Goal: Information Seeking & Learning: Learn about a topic

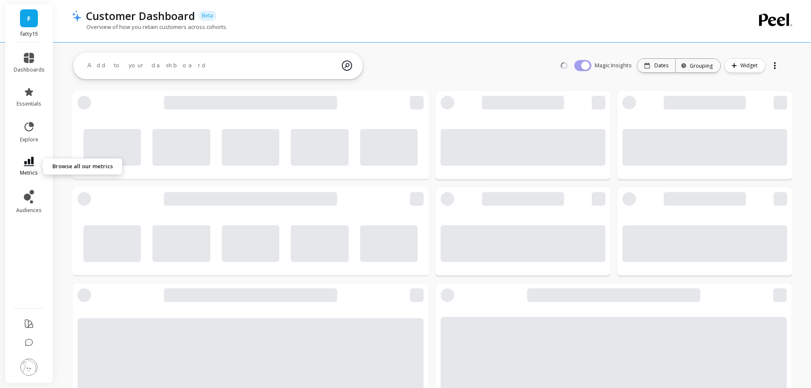
click at [20, 167] on link "metrics" at bounding box center [29, 167] width 31 height 20
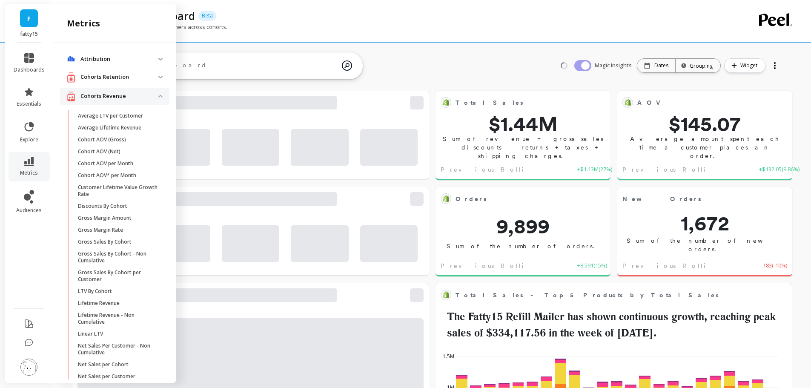
scroll to position [1176, 0]
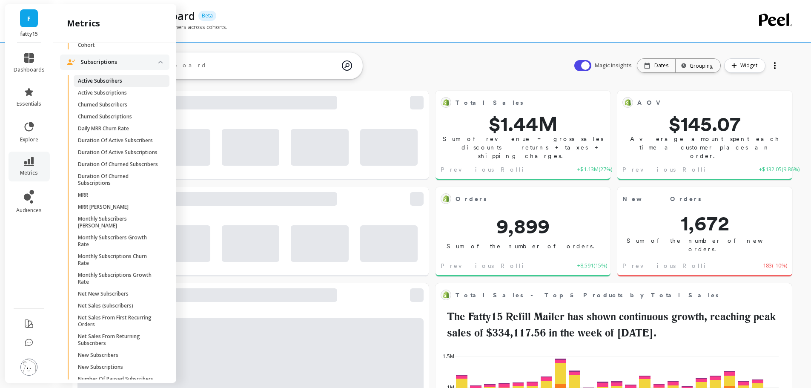
click at [102, 84] on p "Active Subscribers" at bounding box center [100, 81] width 44 height 7
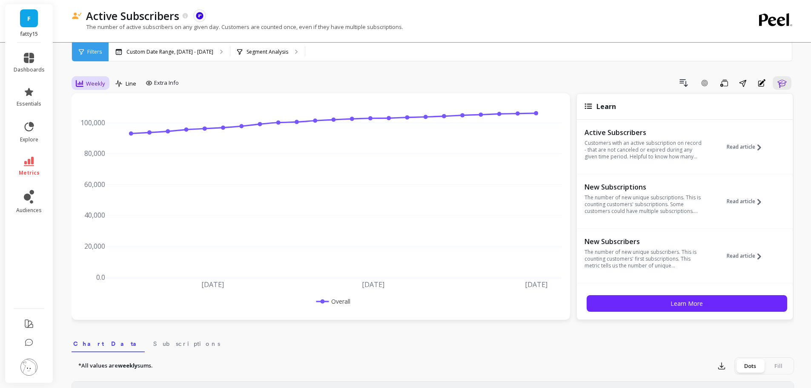
click at [95, 78] on div "Weekly" at bounding box center [90, 83] width 29 height 10
click at [106, 113] on div "Daily" at bounding box center [103, 119] width 59 height 15
click at [144, 51] on p "Custom Date Range, [DATE] - [DATE]" at bounding box center [169, 52] width 87 height 7
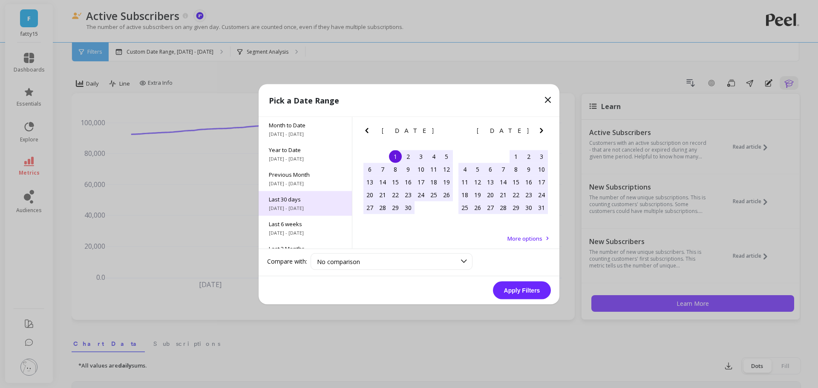
click at [281, 203] on div "Last 30 days 8/4/2025 - 9/2/2025" at bounding box center [305, 203] width 93 height 25
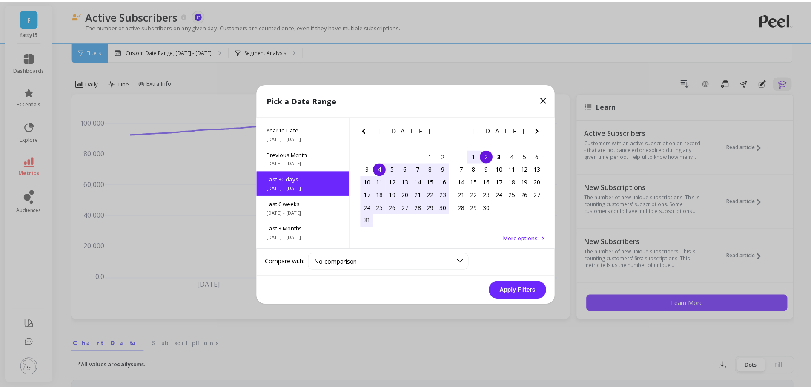
scroll to position [20, 0]
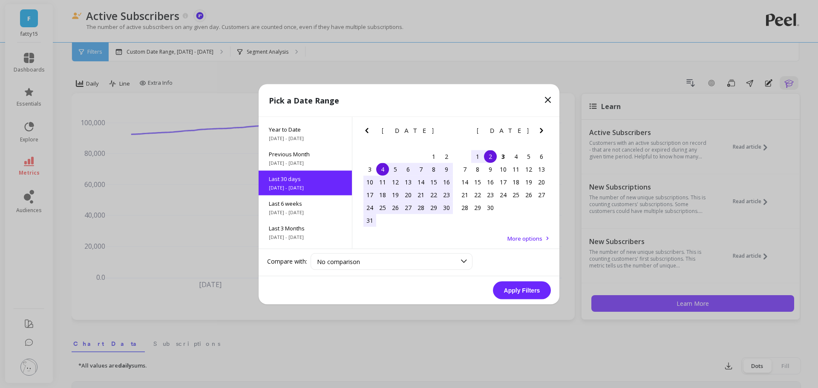
click at [537, 292] on button "Apply Filters" at bounding box center [522, 290] width 58 height 18
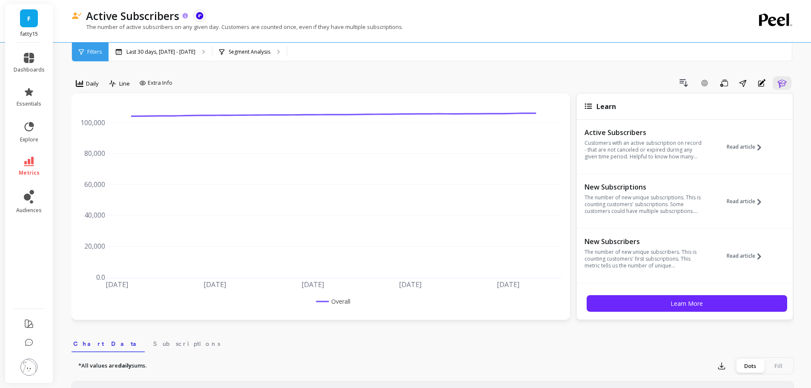
click at [186, 14] on icon at bounding box center [185, 15] width 7 height 7
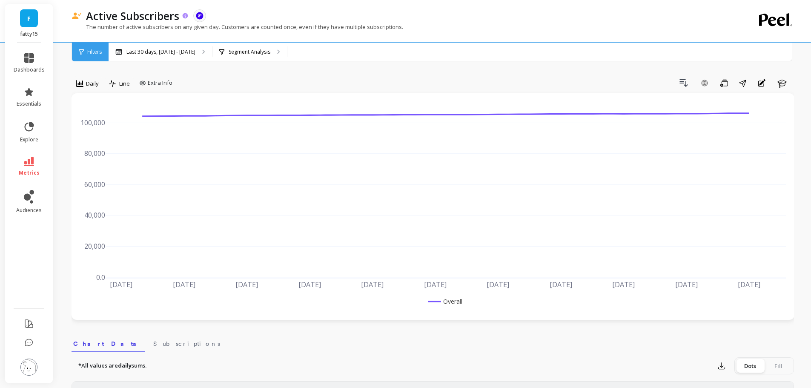
click at [186, 14] on icon at bounding box center [185, 15] width 7 height 7
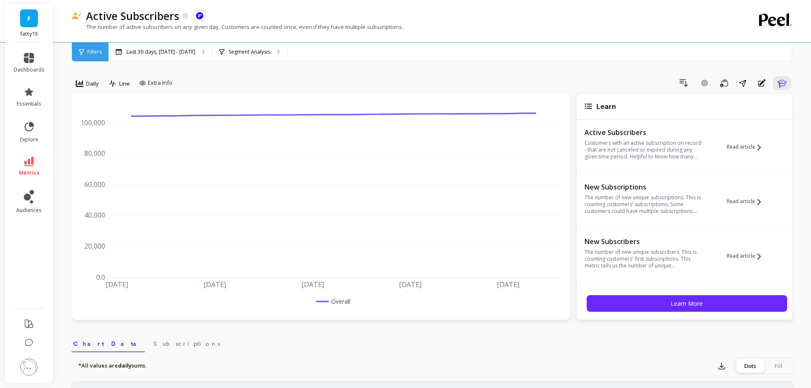
click at [75, 16] on img at bounding box center [77, 15] width 10 height 7
click at [27, 170] on span "metrics" at bounding box center [29, 173] width 21 height 7
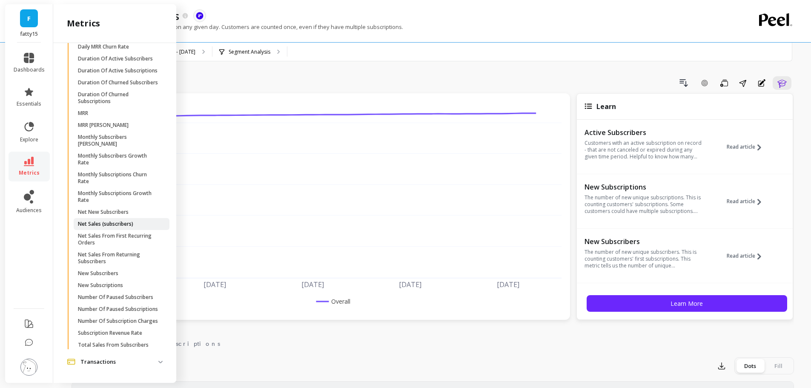
scroll to position [1326, 0]
click at [93, 284] on p "New Subscriptions" at bounding box center [100, 285] width 45 height 7
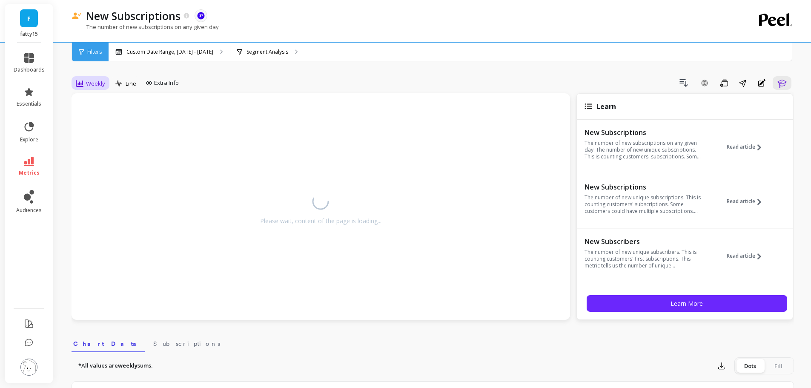
click at [98, 80] on span "Weekly" at bounding box center [95, 84] width 19 height 8
click at [98, 155] on div "Monthly" at bounding box center [103, 151] width 59 height 15
click at [166, 49] on p "Custom Date Range, [DATE] - [DATE]" at bounding box center [169, 52] width 87 height 7
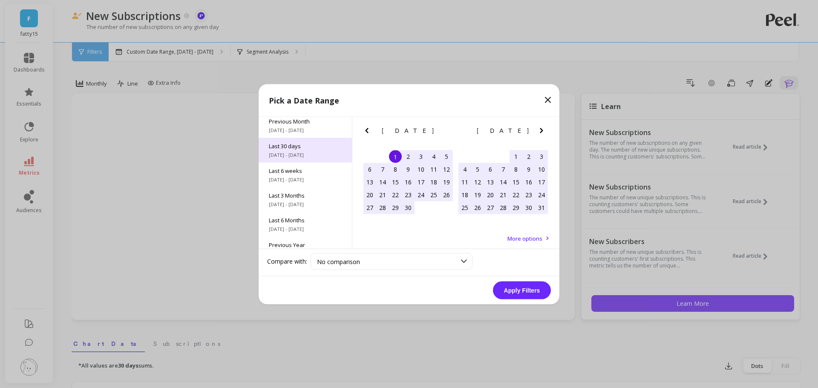
scroll to position [85, 0]
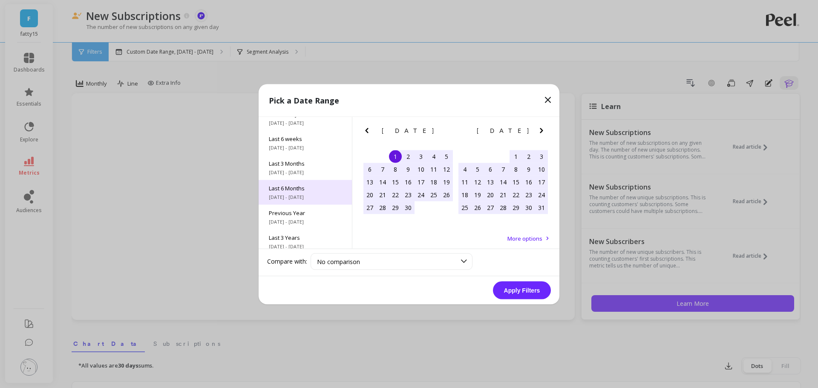
click at [316, 186] on span "Last 6 Months" at bounding box center [305, 188] width 73 height 8
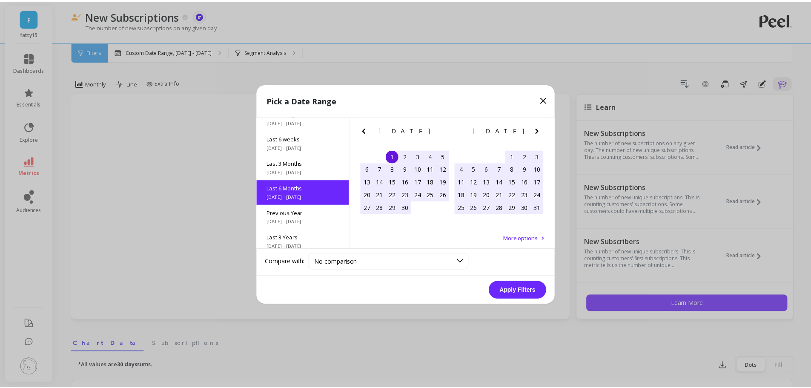
scroll to position [95, 0]
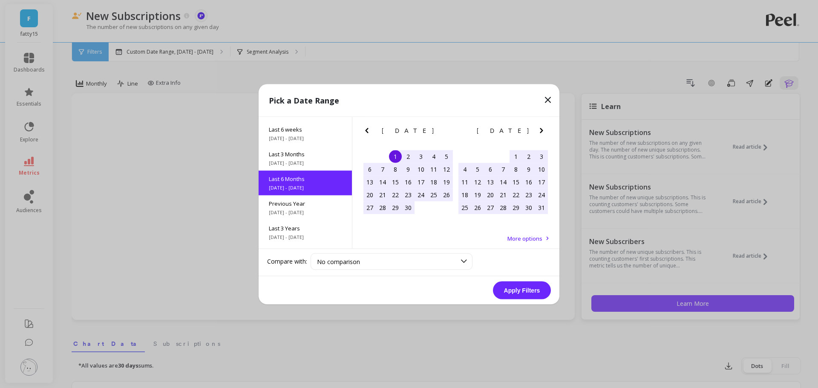
click at [523, 289] on button "Apply Filters" at bounding box center [522, 290] width 58 height 18
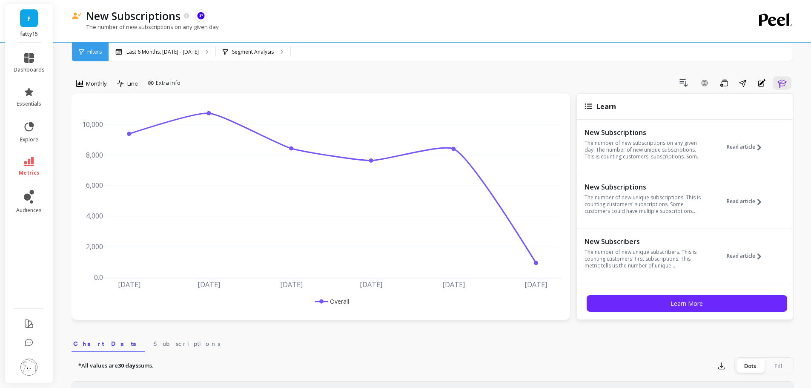
click at [30, 369] on img at bounding box center [28, 367] width 17 height 17
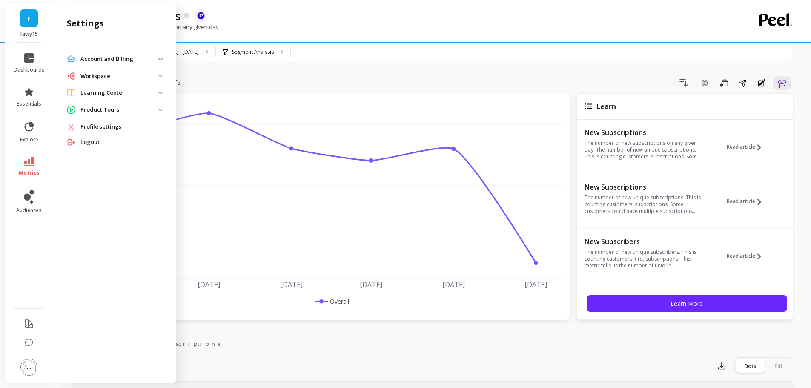
click at [111, 112] on p "Product Tours" at bounding box center [119, 110] width 78 height 9
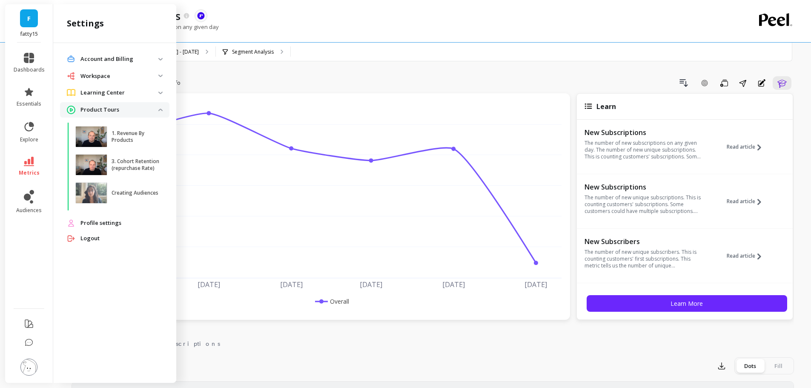
click at [111, 112] on p "Product Tours" at bounding box center [119, 110] width 78 height 9
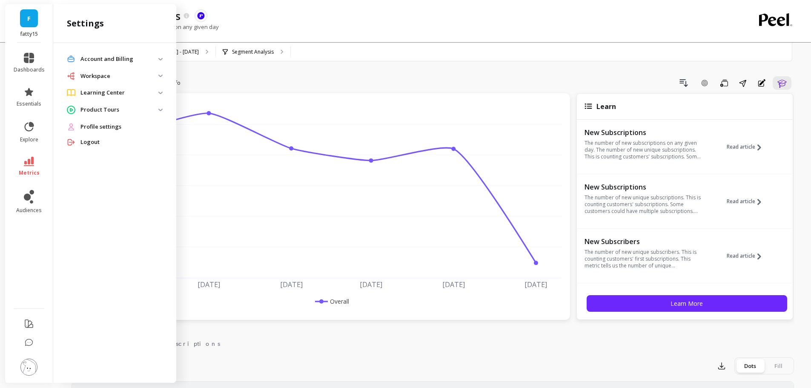
click at [111, 91] on p "Learning Center" at bounding box center [119, 93] width 78 height 9
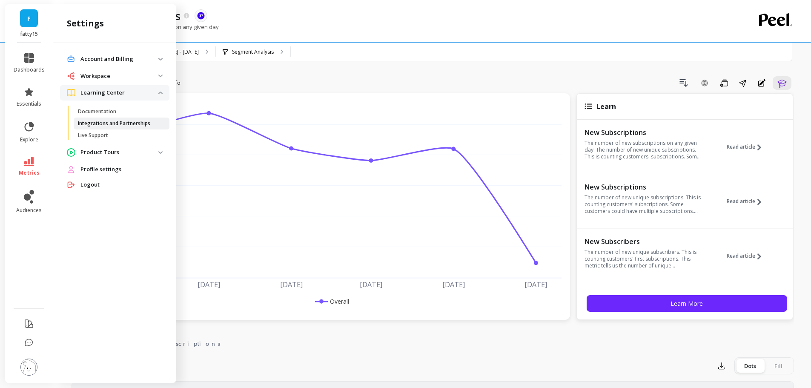
click at [111, 124] on p "Integrations and Partnerships" at bounding box center [114, 123] width 72 height 7
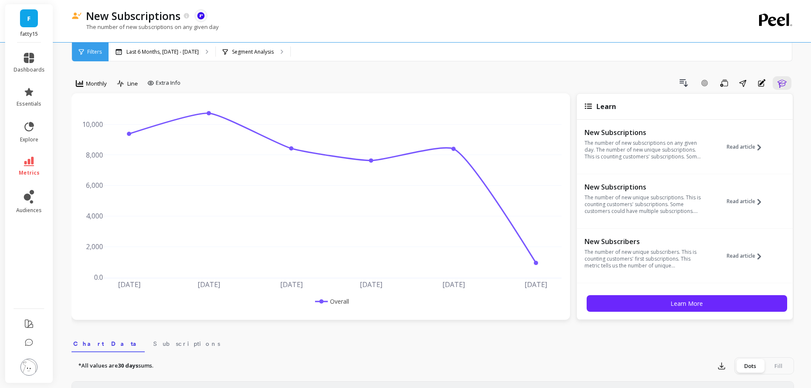
click at [295, 26] on div "The number of new subscriptions on any given day" at bounding box center [398, 31] width 653 height 16
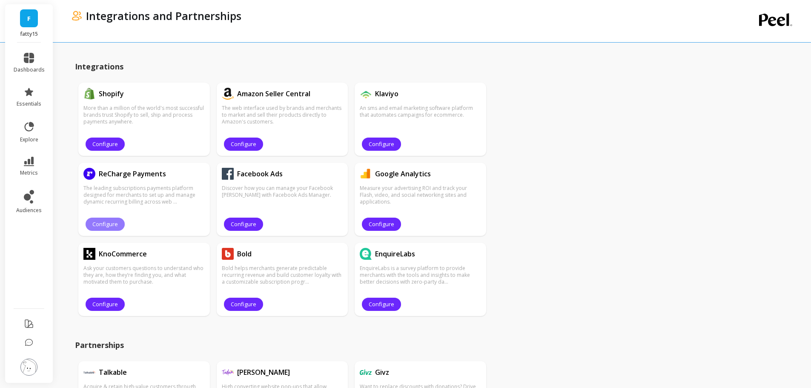
click at [95, 225] on span "Configure" at bounding box center [105, 224] width 26 height 8
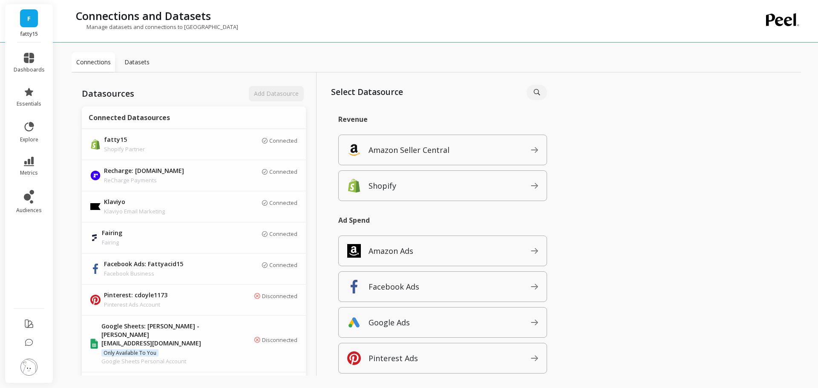
click at [147, 62] on p "Datasets" at bounding box center [136, 62] width 25 height 9
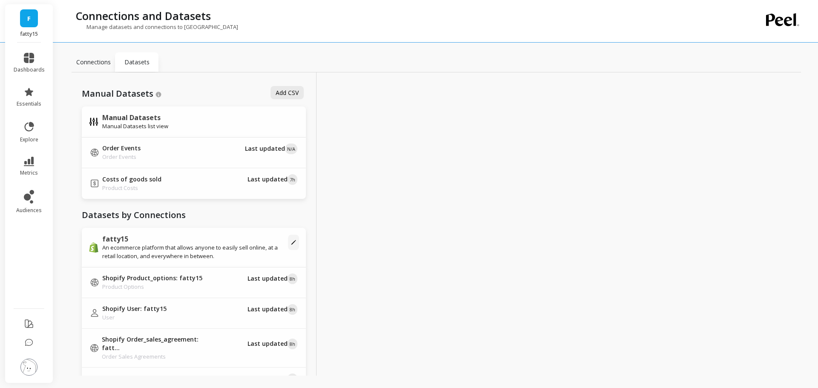
click at [95, 58] on p "Connections" at bounding box center [93, 62] width 34 height 9
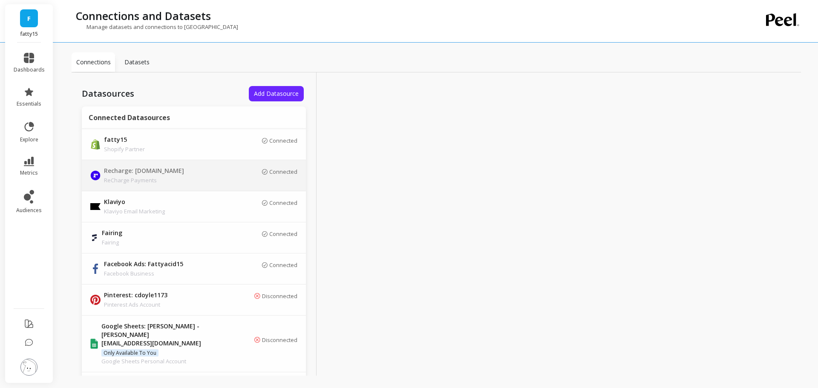
click at [131, 171] on p "Recharge: fatty15.myshopify.com" at bounding box center [163, 171] width 119 height 9
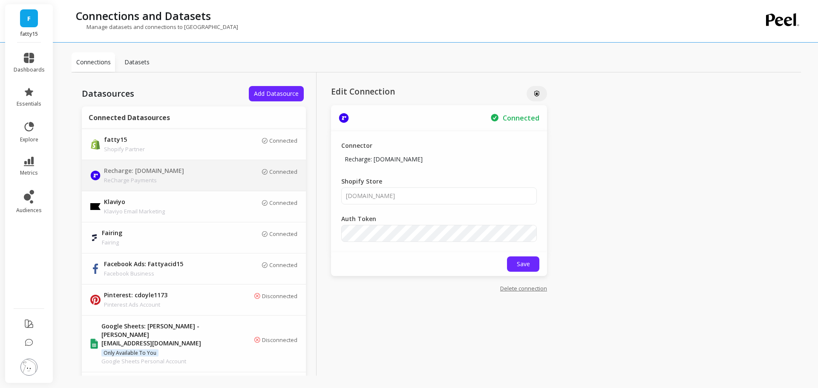
click at [31, 370] on img at bounding box center [28, 367] width 17 height 17
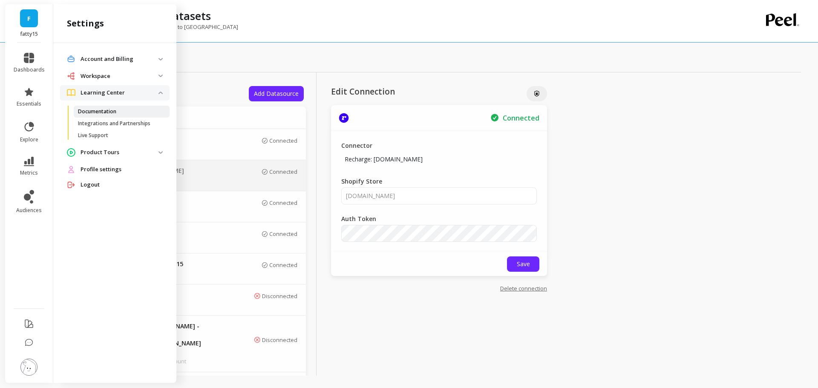
click at [146, 110] on span "Documentation" at bounding box center [118, 111] width 81 height 7
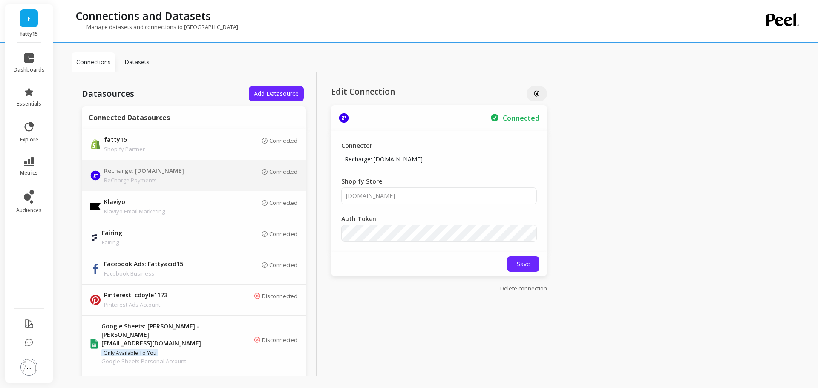
click at [150, 178] on p "ReCharge Payments" at bounding box center [163, 180] width 119 height 9
click at [29, 56] on icon at bounding box center [29, 58] width 10 height 10
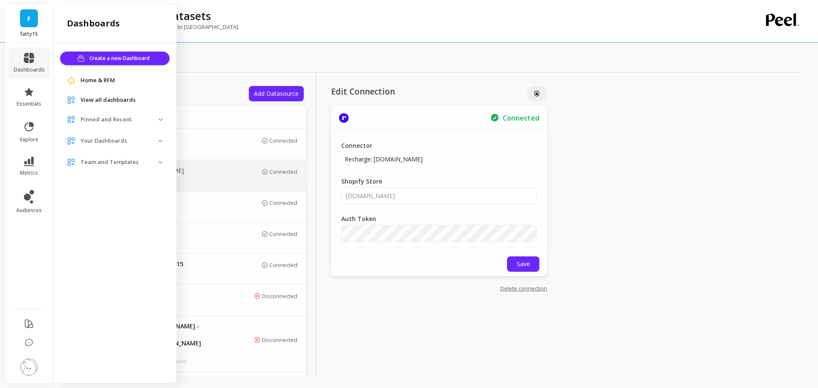
click at [129, 103] on span "View all dashboards" at bounding box center [107, 100] width 55 height 9
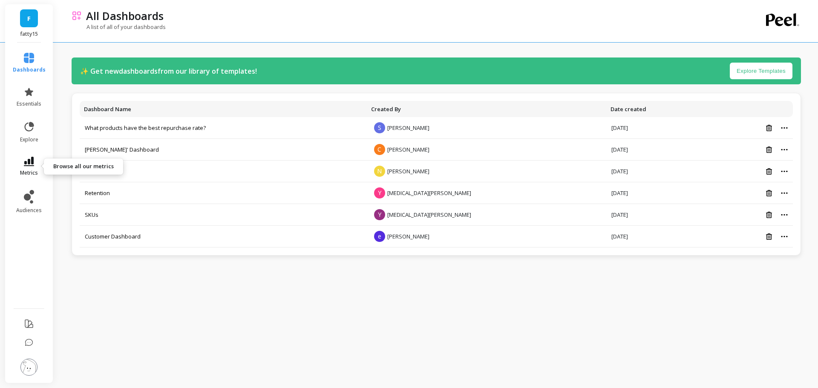
click at [40, 158] on link "metrics" at bounding box center [29, 167] width 33 height 20
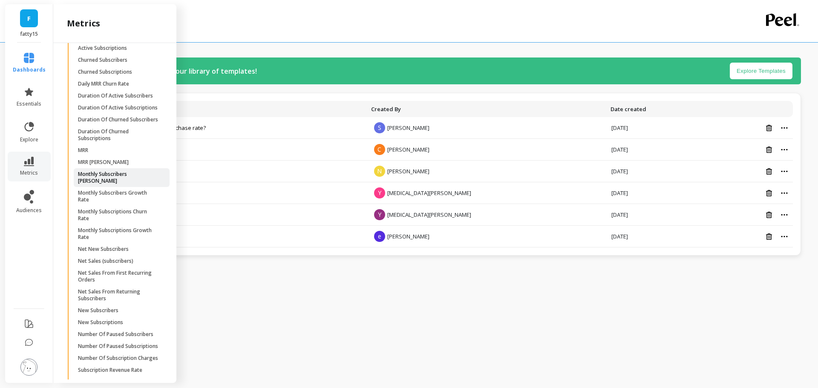
scroll to position [1218, 0]
click at [117, 42] on p "Active Subscribers" at bounding box center [100, 38] width 44 height 7
click at [113, 66] on p "Churned Subscribers" at bounding box center [102, 62] width 49 height 7
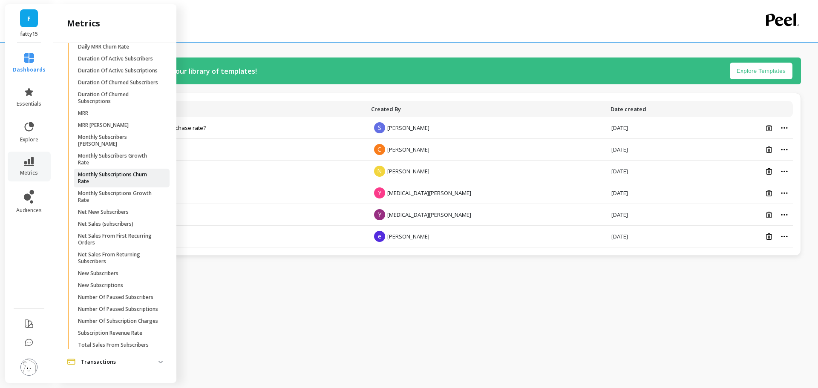
scroll to position [1304, 0]
click at [112, 216] on p "Net New Subscribers" at bounding box center [103, 212] width 51 height 7
click at [113, 270] on p "New Subscribers" at bounding box center [98, 273] width 40 height 7
click at [572, 275] on div "✨ Get new dashboards from our library of templates! Explore Templates Dashboard…" at bounding box center [436, 192] width 729 height 371
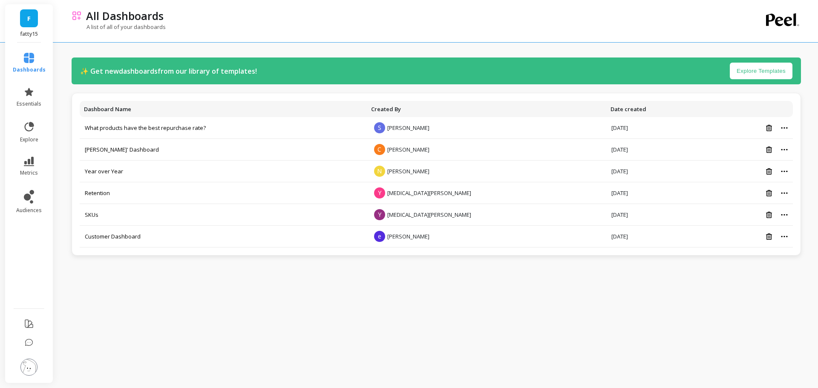
scroll to position [0, 0]
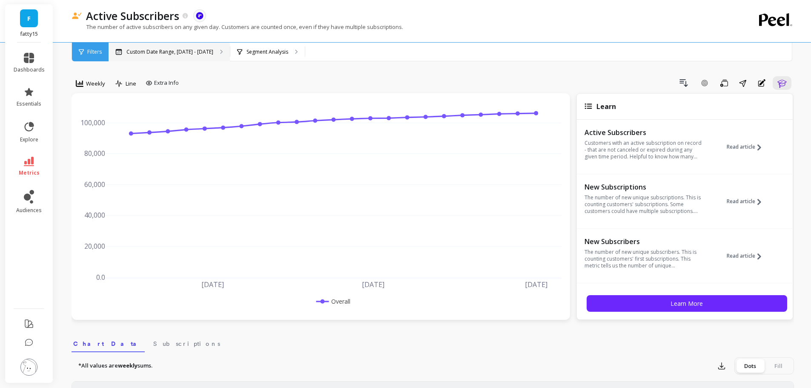
click at [146, 49] on p "Custom Date Range, [DATE] - [DATE]" at bounding box center [169, 52] width 87 height 7
click at [87, 85] on span "Weekly" at bounding box center [95, 84] width 19 height 8
click at [92, 151] on div "Monthly" at bounding box center [103, 151] width 49 height 8
click at [166, 52] on p "Custom Date Range, Apr 1 - Sep 2" at bounding box center [169, 52] width 87 height 7
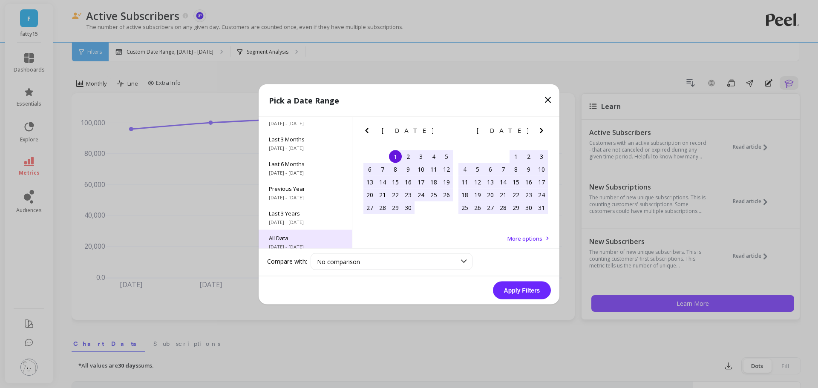
scroll to position [115, 0]
click at [296, 229] on span "All Data" at bounding box center [305, 232] width 73 height 8
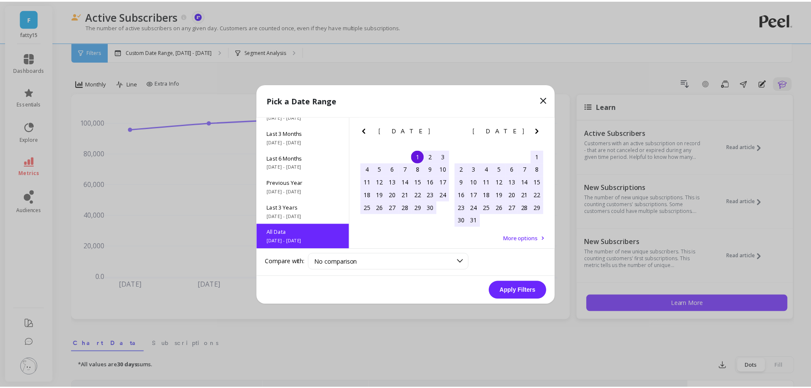
scroll to position [0, 0]
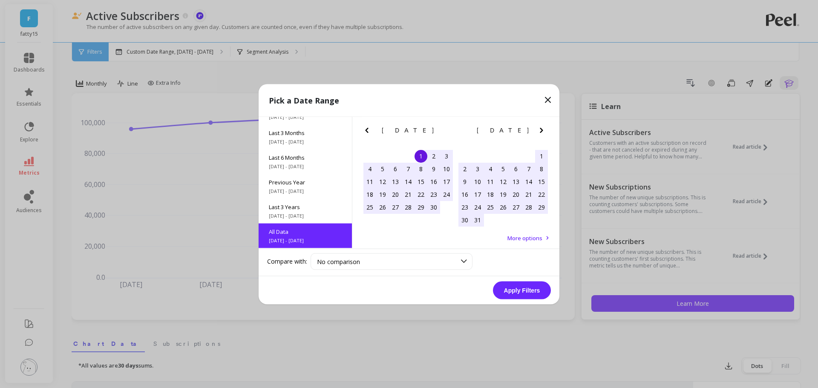
click at [513, 282] on button "Apply Filters" at bounding box center [522, 290] width 58 height 18
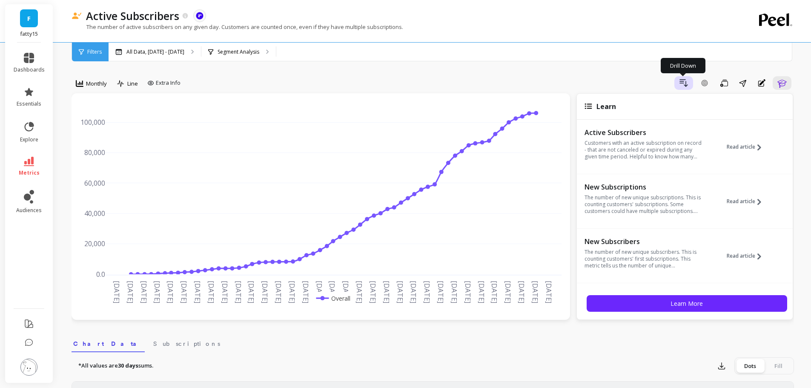
click at [682, 86] on icon "button" at bounding box center [684, 83] width 10 height 10
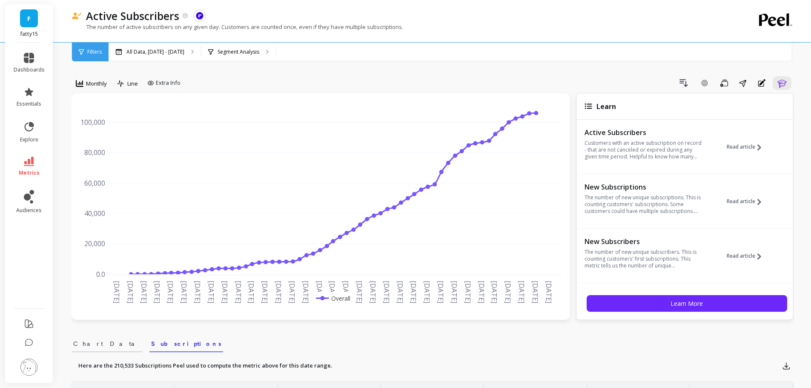
click at [82, 347] on span "Chart Data" at bounding box center [107, 343] width 68 height 9
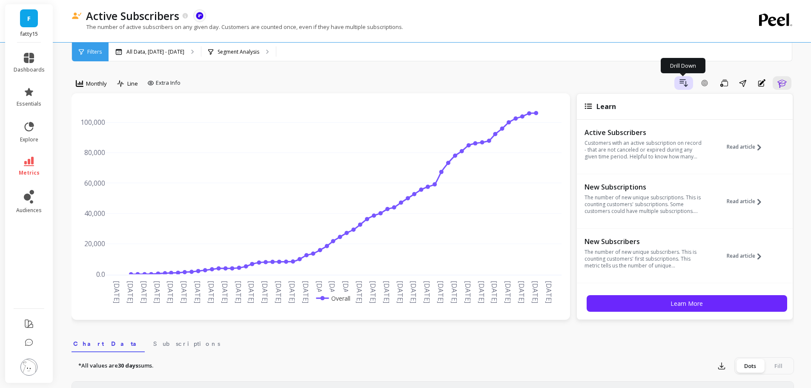
click at [679, 79] on icon "button" at bounding box center [684, 83] width 10 height 10
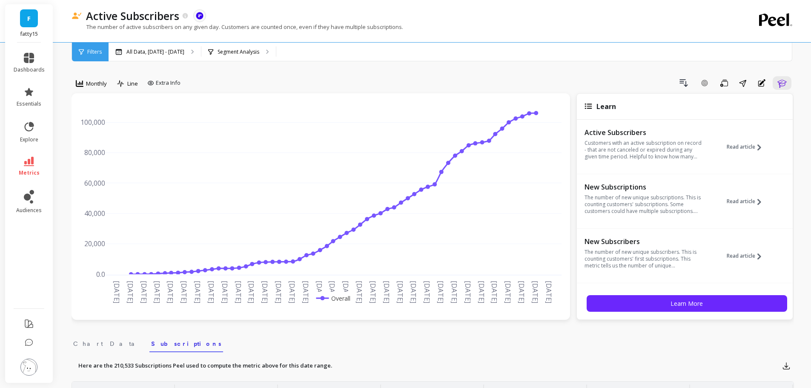
click at [87, 347] on span "Chart Data" at bounding box center [107, 343] width 68 height 9
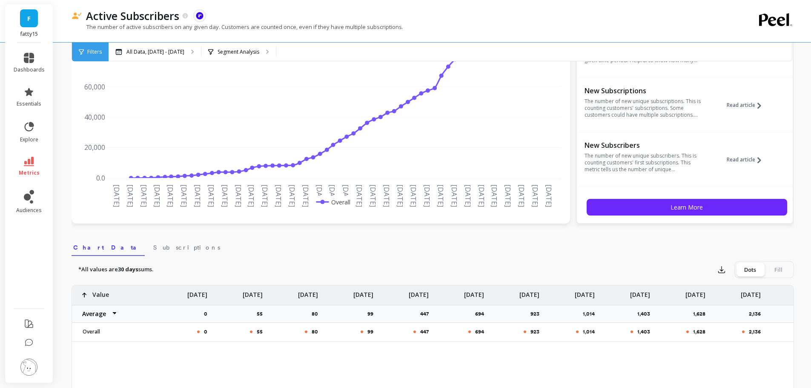
scroll to position [213, 0]
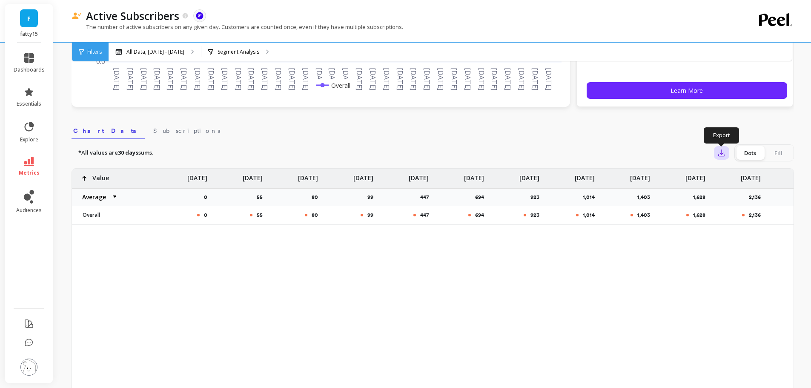
click at [721, 153] on icon "button" at bounding box center [722, 153] width 6 height 6
click at [734, 193] on span "OneDrive (Excel)" at bounding box center [755, 191] width 46 height 9
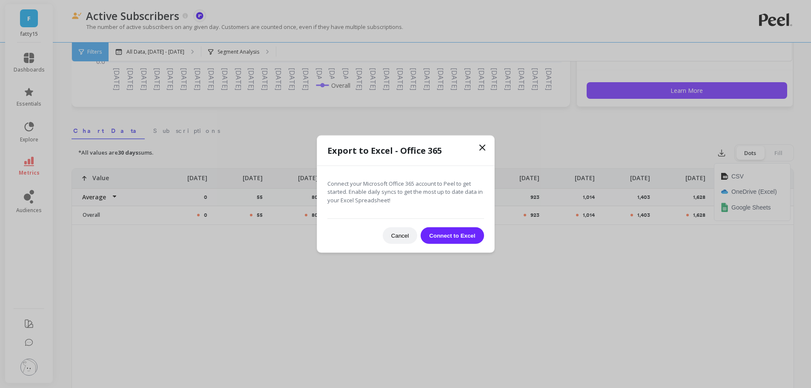
click at [480, 151] on icon at bounding box center [482, 147] width 10 height 10
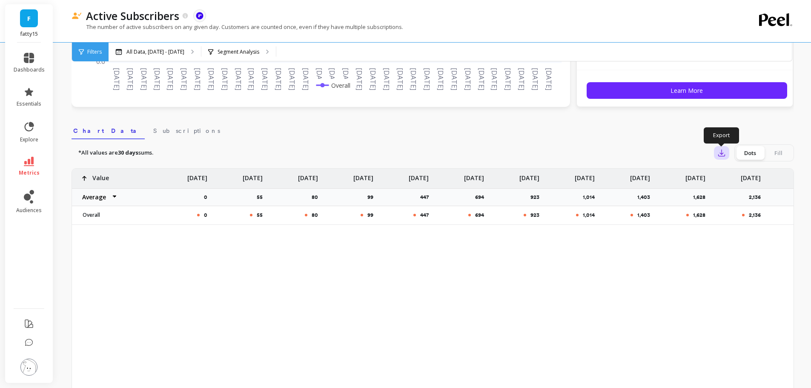
click at [718, 155] on icon "button" at bounding box center [722, 153] width 9 height 9
click at [724, 176] on img at bounding box center [724, 176] width 7 height 7
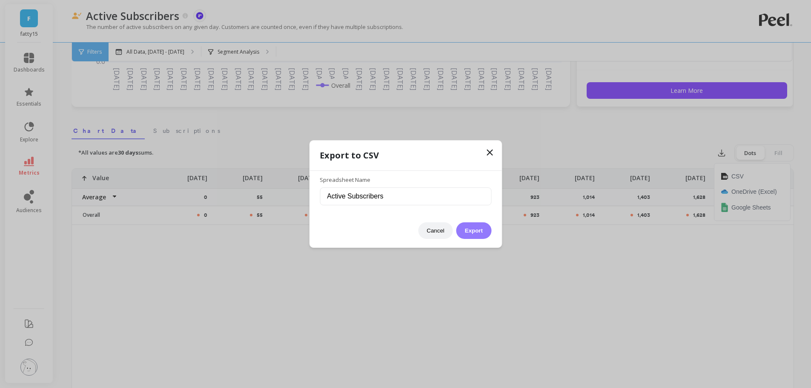
click at [466, 231] on button "Export" at bounding box center [474, 230] width 35 height 17
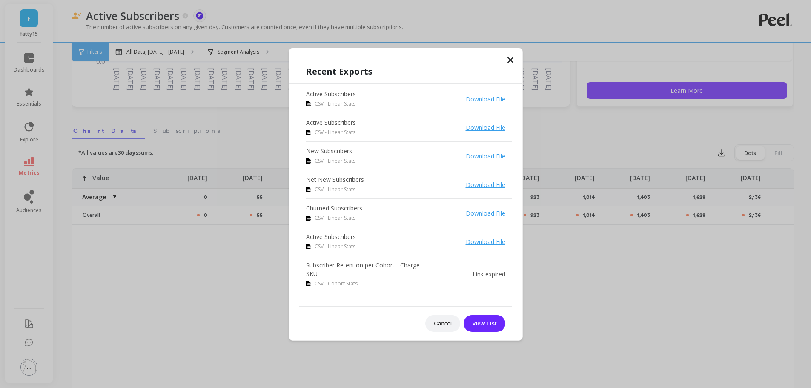
click at [479, 187] on link "Download File" at bounding box center [486, 185] width 40 height 8
click at [479, 157] on link "Download File" at bounding box center [486, 156] width 40 height 8
click at [478, 128] on link "Download File" at bounding box center [486, 128] width 40 height 8
click at [513, 61] on icon at bounding box center [511, 60] width 10 height 10
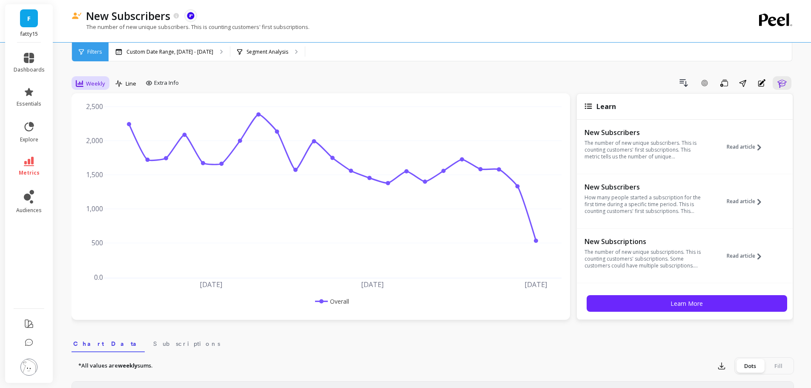
click at [75, 82] on div "Weekly" at bounding box center [90, 83] width 34 height 14
click at [98, 151] on div "Monthly" at bounding box center [103, 151] width 49 height 8
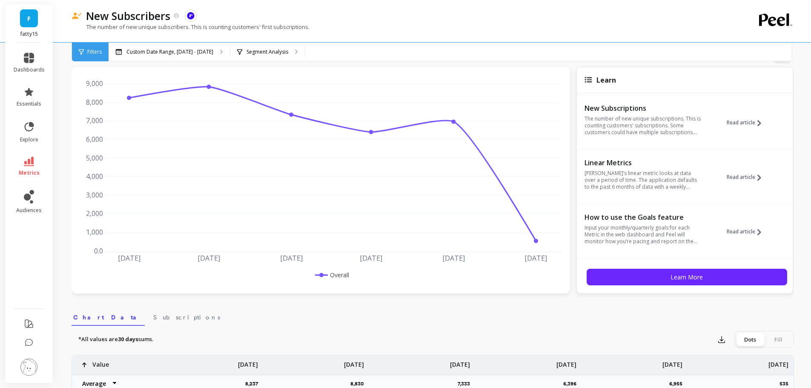
scroll to position [43, 0]
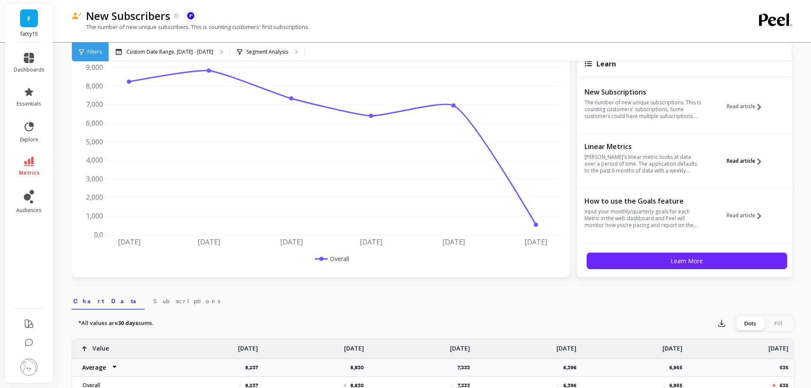
click at [747, 158] on span "Read article" at bounding box center [741, 161] width 29 height 7
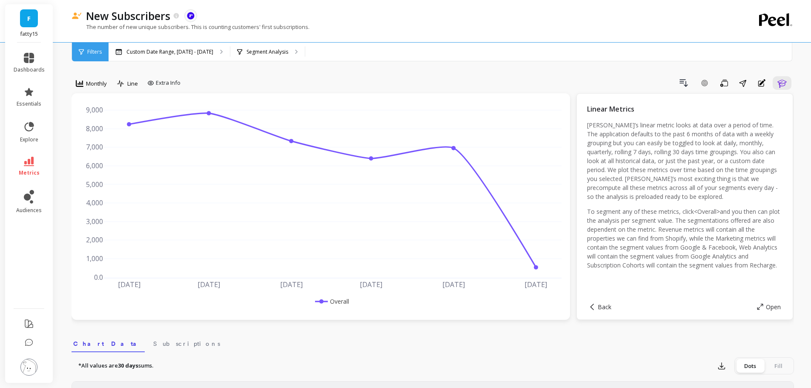
drag, startPoint x: 22, startPoint y: 151, endPoint x: 26, endPoint y: 157, distance: 7.3
click at [23, 151] on ul "dashboards essentials explore metrics audiences" at bounding box center [29, 173] width 48 height 250
click at [27, 158] on icon at bounding box center [29, 161] width 10 height 9
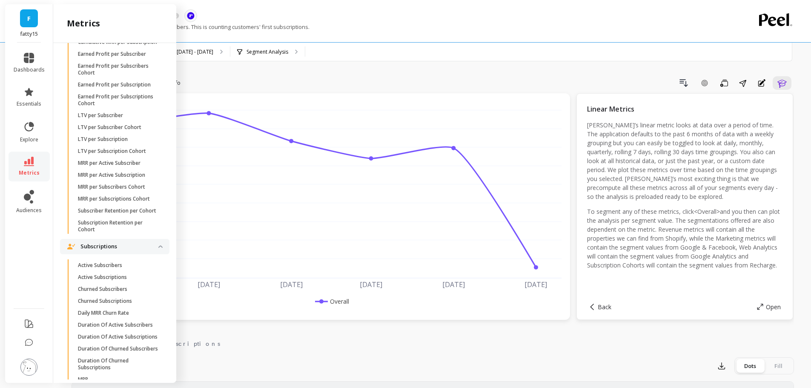
scroll to position [1077, 0]
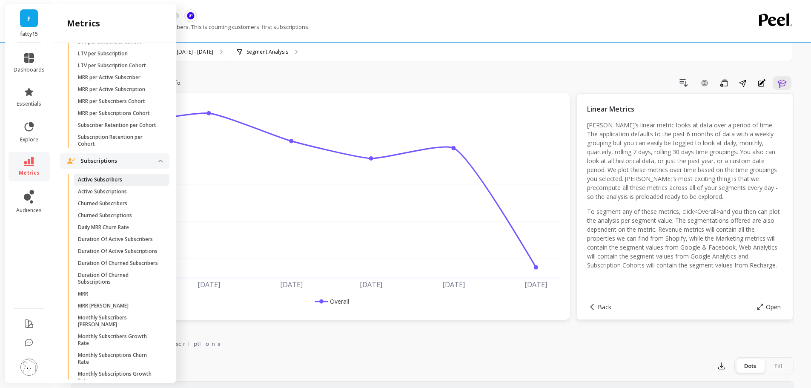
click at [126, 183] on span "Active Subscribers" at bounding box center [118, 179] width 81 height 7
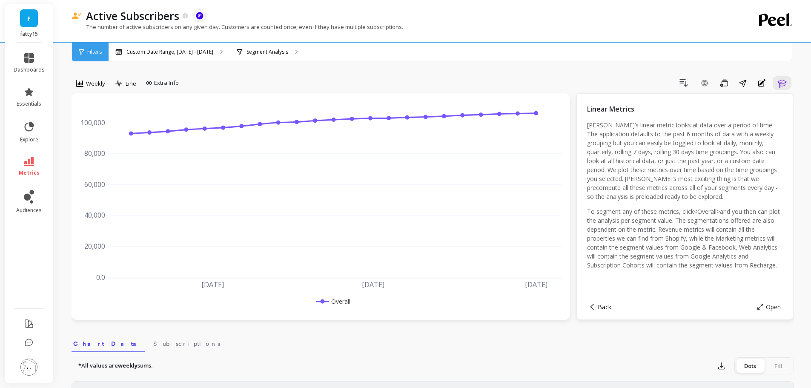
click at [605, 309] on span "Back" at bounding box center [605, 307] width 14 height 8
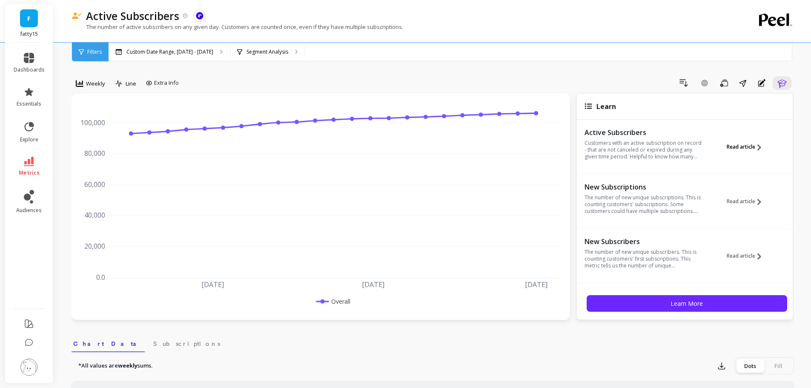
click at [734, 146] on span "Read article" at bounding box center [741, 147] width 29 height 7
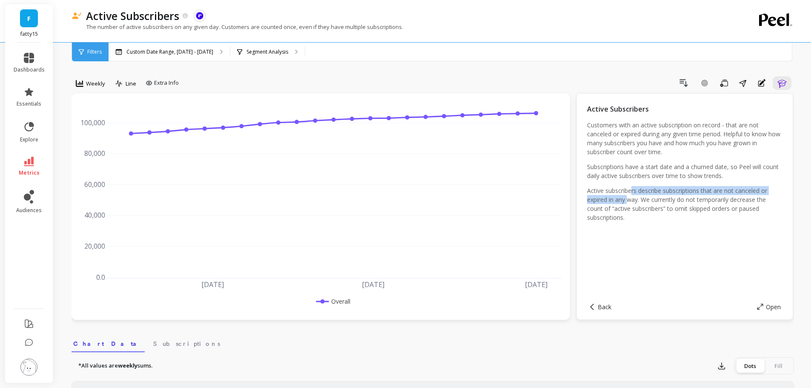
drag, startPoint x: 631, startPoint y: 191, endPoint x: 630, endPoint y: 203, distance: 12.0
click at [630, 203] on p "Active subscribers describe subscriptions that are not canceled or expired in a…" at bounding box center [684, 204] width 195 height 36
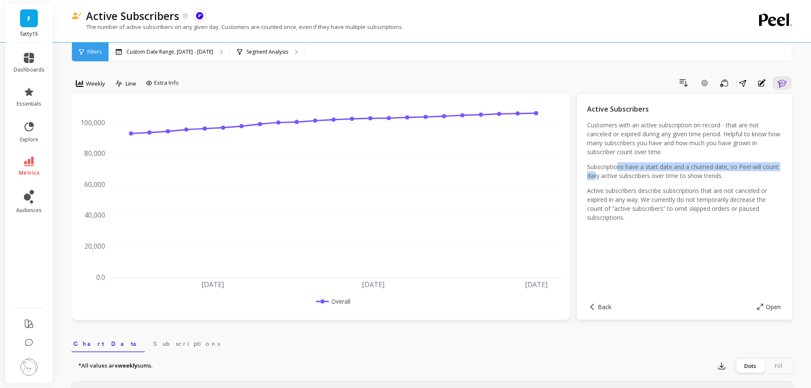
drag, startPoint x: 617, startPoint y: 168, endPoint x: 614, endPoint y: 179, distance: 11.6
click at [614, 179] on p "Subscriptions have a start date and a churned date, so Peel will count daily ac…" at bounding box center [684, 171] width 195 height 18
drag, startPoint x: 678, startPoint y: 176, endPoint x: 667, endPoint y: 164, distance: 16.6
click at [667, 164] on p "Subscriptions have a start date and a churned date, so Peel will count daily ac…" at bounding box center [684, 171] width 195 height 18
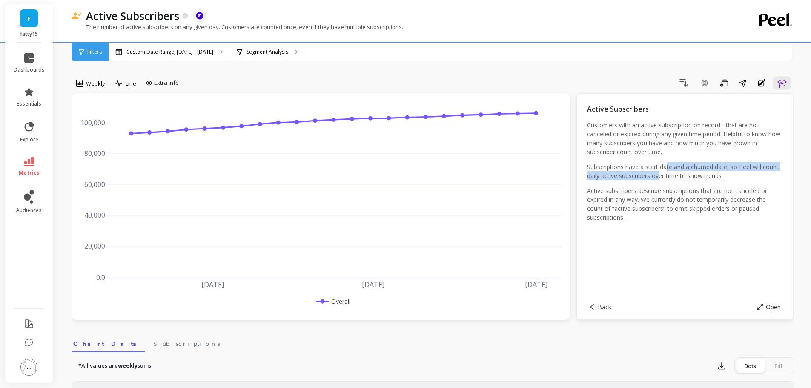
click at [667, 164] on p "Subscriptions have a start date and a churned date, so Peel will count daily ac…" at bounding box center [684, 171] width 195 height 18
click at [664, 166] on p "Subscriptions have a start date and a churned date, so Peel will count daily ac…" at bounding box center [684, 171] width 195 height 18
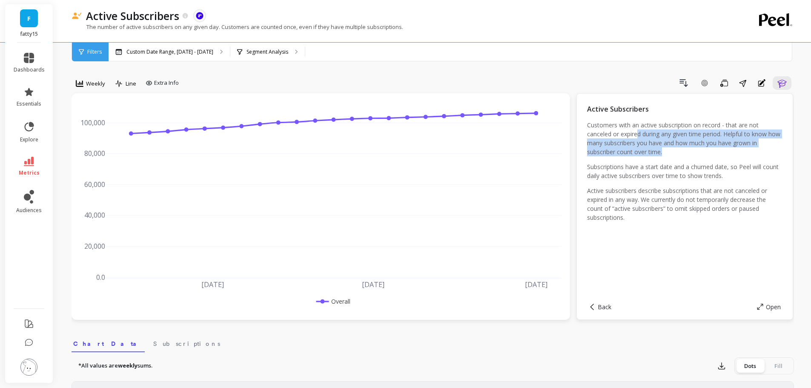
drag, startPoint x: 671, startPoint y: 152, endPoint x: 637, endPoint y: 134, distance: 38.3
click at [637, 134] on p "Customers with an active subscription on record - that are not canceled or expi…" at bounding box center [684, 139] width 195 height 36
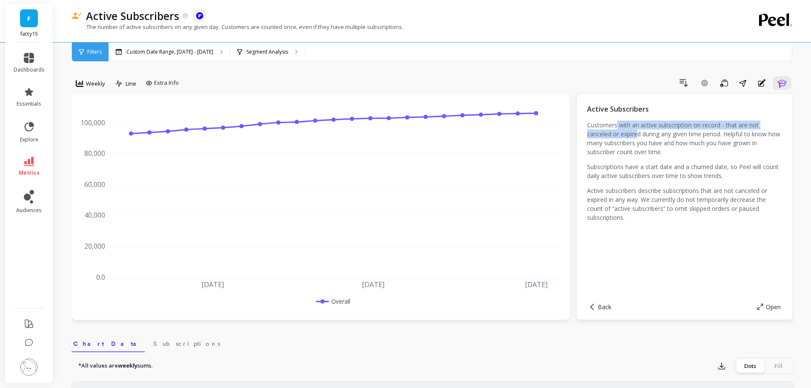
drag, startPoint x: 637, startPoint y: 134, endPoint x: 616, endPoint y: 126, distance: 22.2
click at [616, 126] on p "Customers with an active subscription on record - that are not canceled or expi…" at bounding box center [684, 139] width 195 height 36
drag, startPoint x: 616, startPoint y: 126, endPoint x: 603, endPoint y: 129, distance: 13.4
click at [603, 129] on p "Customers with an active subscription on record - that are not canceled or expi…" at bounding box center [684, 139] width 195 height 36
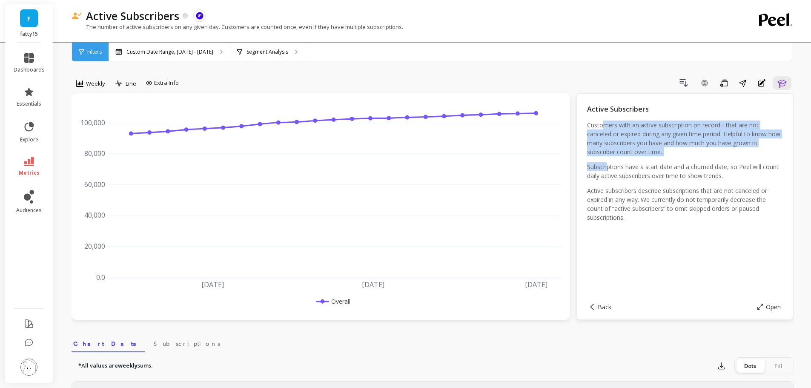
drag, startPoint x: 606, startPoint y: 125, endPoint x: 609, endPoint y: 158, distance: 33.8
click at [609, 158] on div "Customers with an active subscription on record - that are not canceled or expi…" at bounding box center [684, 174] width 195 height 107
